Goal: Find specific page/section: Find specific page/section

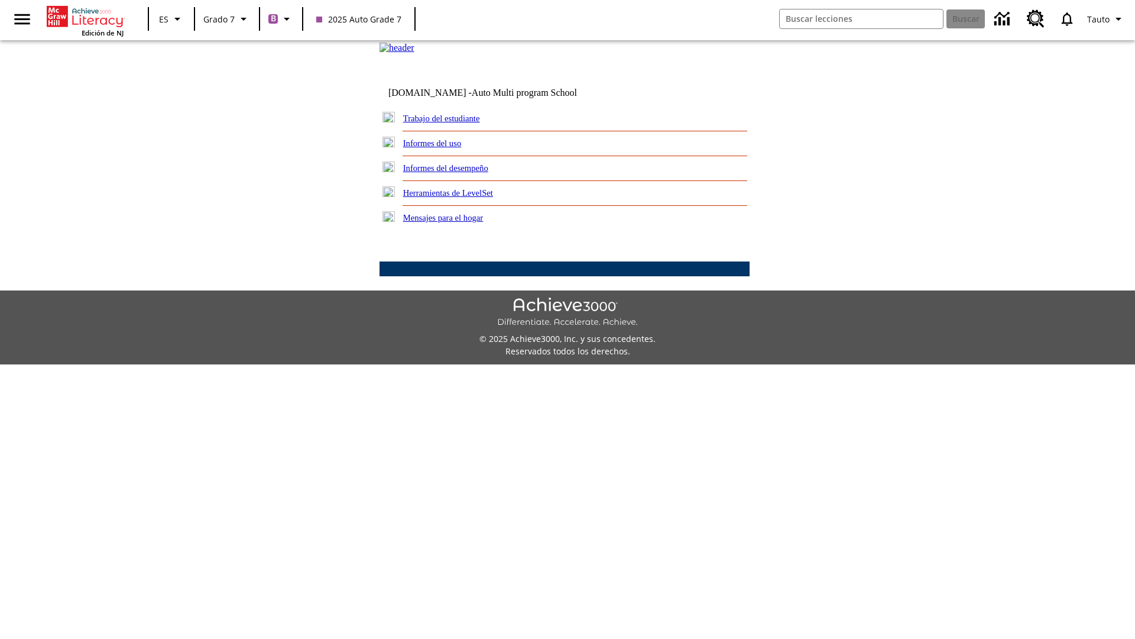
click at [455, 123] on link "Trabajo del estudiante" at bounding box center [441, 118] width 77 height 9
